Goal: Task Accomplishment & Management: Manage account settings

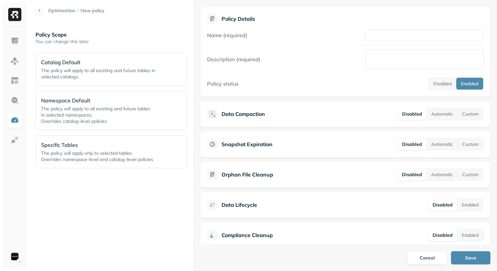
click at [130, 188] on div "Policy Scope You can change this later Catalog Default The policy will apply to…" at bounding box center [115, 146] width 158 height 236
click at [17, 39] on img at bounding box center [15, 41] width 9 height 9
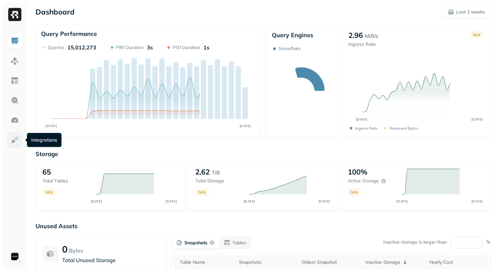
click at [15, 136] on img at bounding box center [15, 140] width 9 height 9
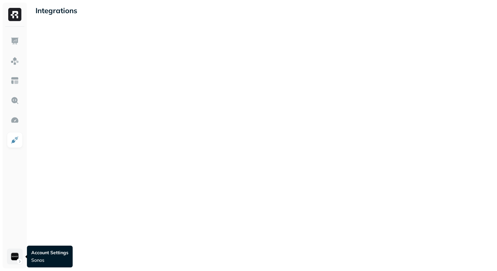
click at [21, 260] on html "Integrations >1GB Account Settings Sonos Account Settings Sonos" at bounding box center [248, 135] width 497 height 271
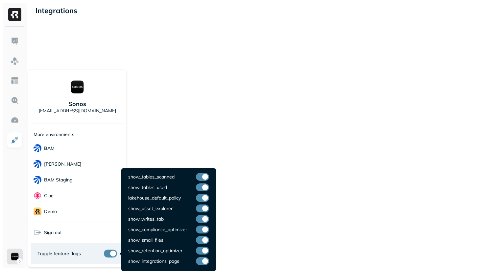
scroll to position [55, 0]
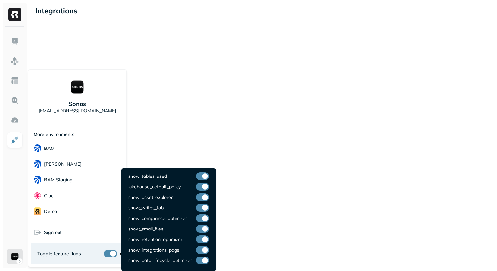
click at [205, 250] on button "button" at bounding box center [202, 250] width 13 height 8
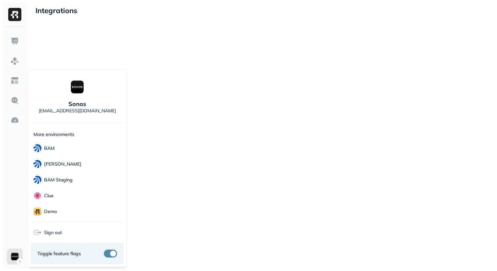
click at [256, 239] on html "Integrations >1GB Sonos [EMAIL_ADDRESS][DOMAIN_NAME] More environments BAM BAM …" at bounding box center [248, 135] width 497 height 271
